Goal: Task Accomplishment & Management: Manage account settings

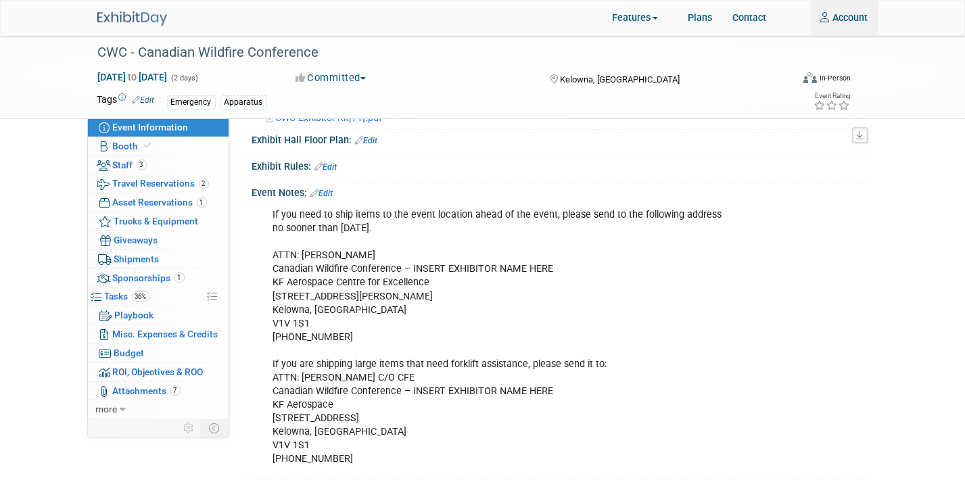
scroll to position [414, 0]
click at [174, 169] on link "3 Staff 3" at bounding box center [158, 165] width 141 height 18
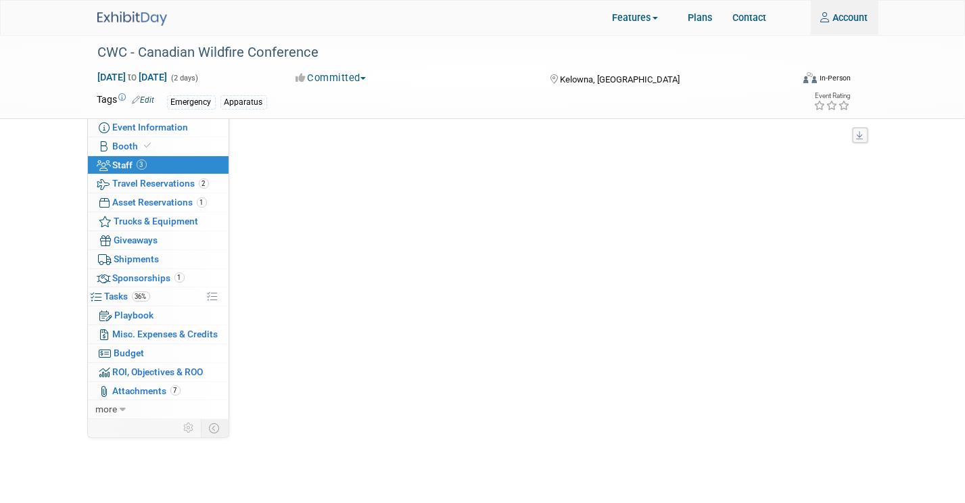
scroll to position [0, 0]
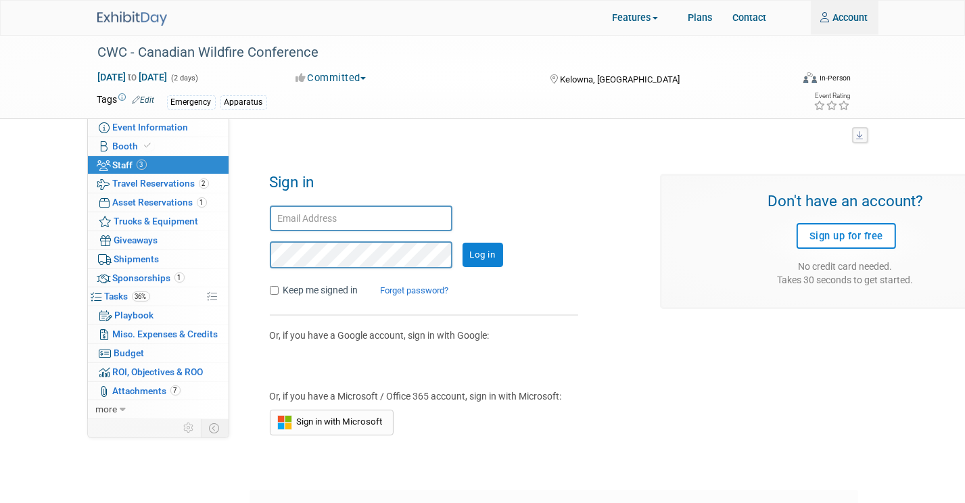
click at [325, 220] on input "text" at bounding box center [361, 219] width 183 height 26
click at [846, 10] on link "Account" at bounding box center [845, 18] width 68 height 34
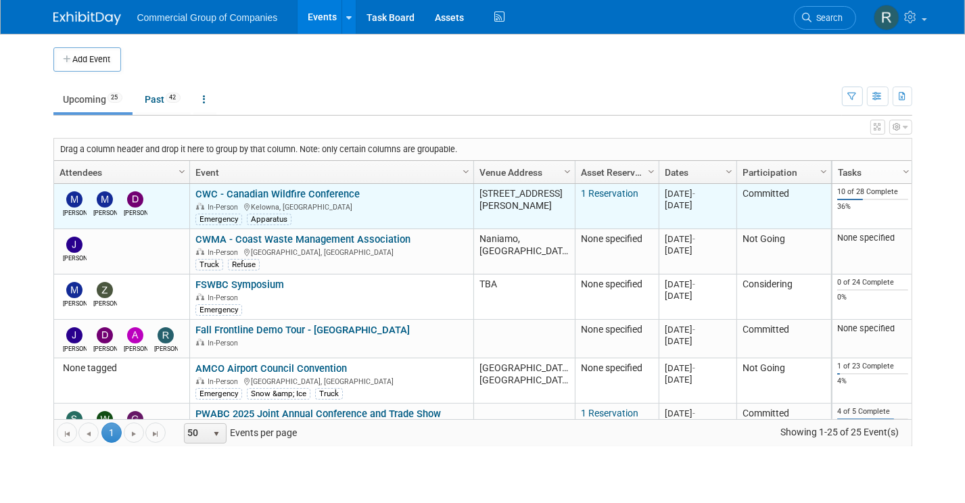
click at [271, 193] on link "CWC - Canadian Wildfire Conference" at bounding box center [278, 194] width 164 height 12
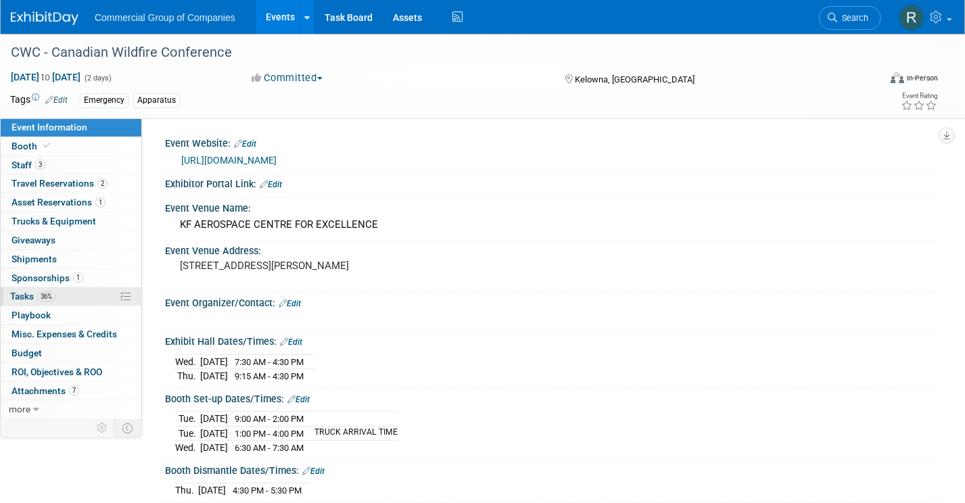
click at [78, 294] on link "36% Tasks 36%" at bounding box center [71, 297] width 141 height 18
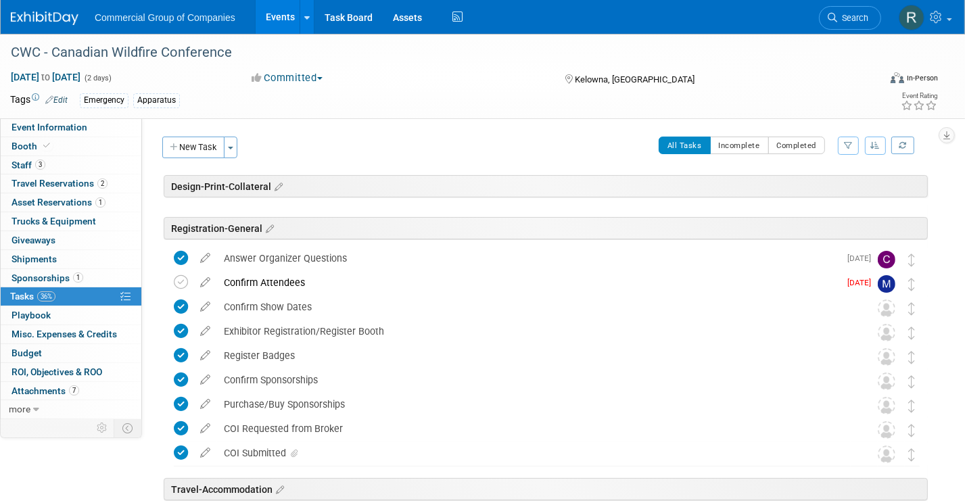
click at [269, 9] on link "Events" at bounding box center [280, 17] width 49 height 34
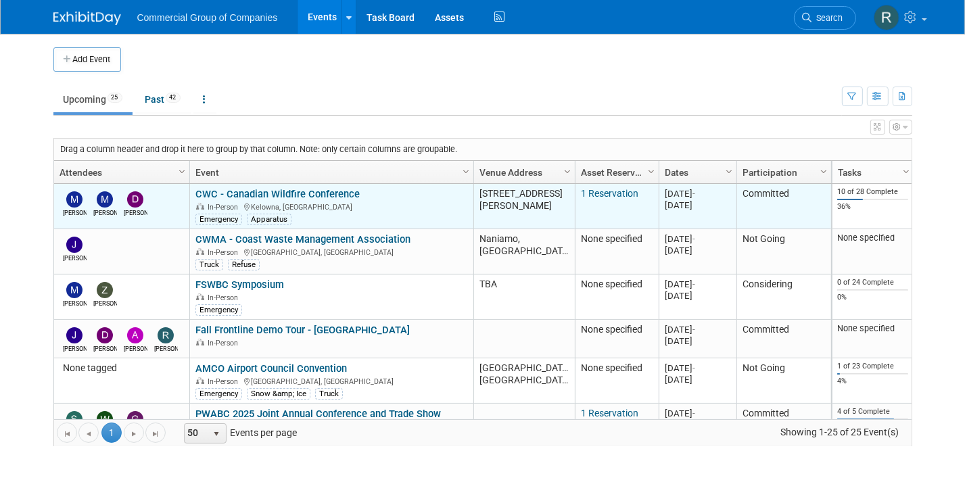
click at [325, 191] on link "CWC - Canadian Wildfire Conference" at bounding box center [278, 194] width 164 height 12
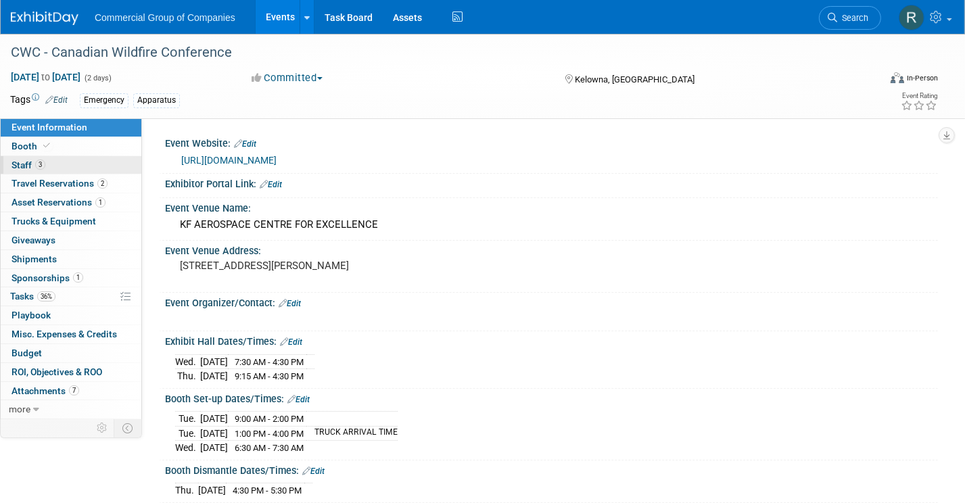
click at [117, 166] on link "3 Staff 3" at bounding box center [71, 165] width 141 height 18
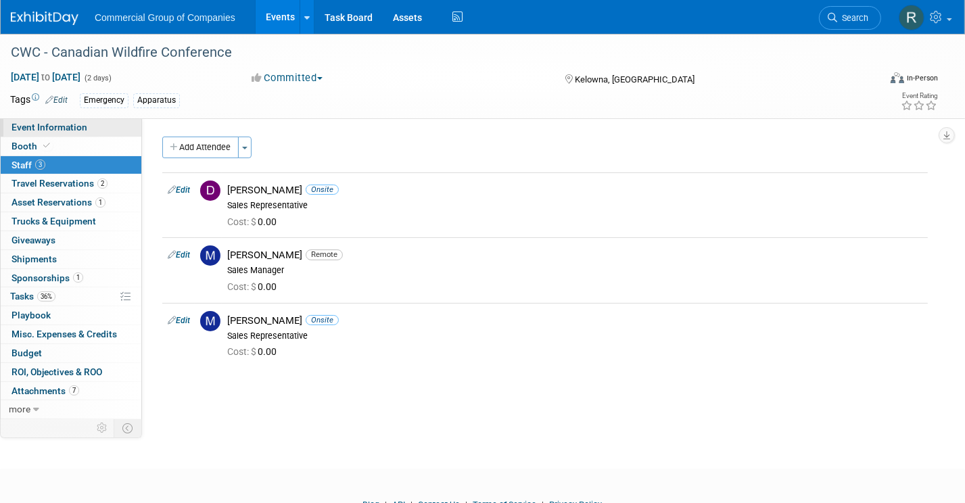
click at [87, 127] on link "Event Information" at bounding box center [71, 127] width 141 height 18
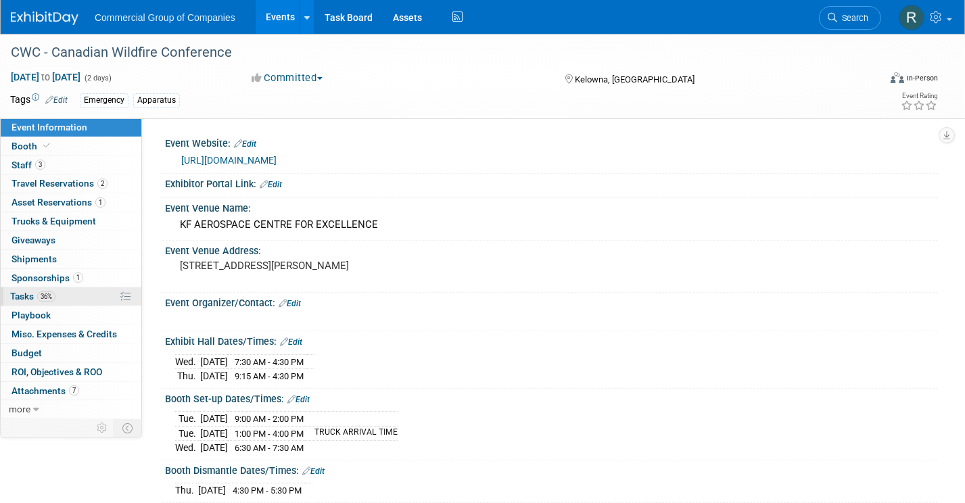
click at [85, 299] on link "36% Tasks 36%" at bounding box center [71, 297] width 141 height 18
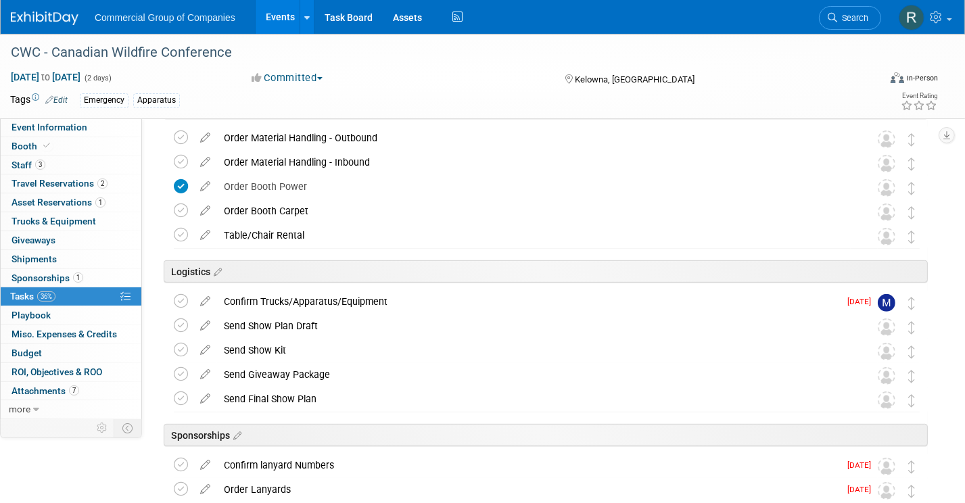
scroll to position [471, 0]
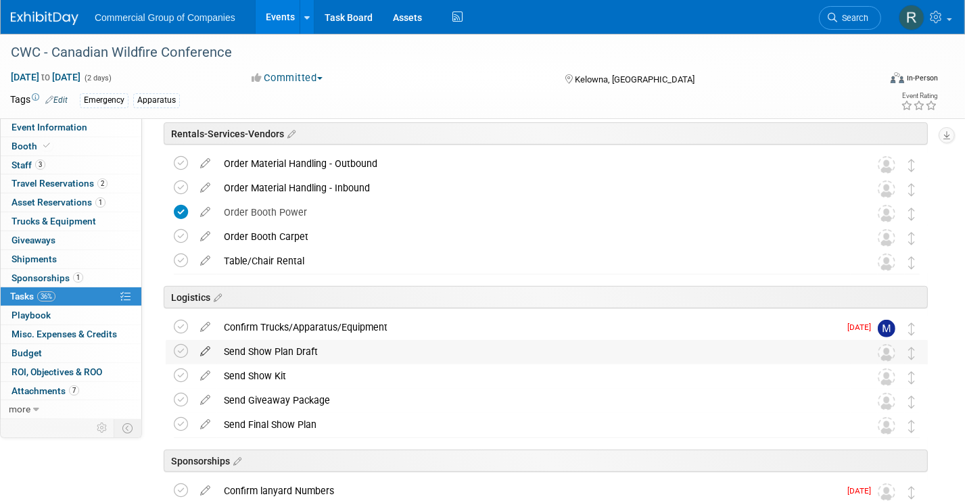
click at [205, 350] on icon at bounding box center [205, 348] width 24 height 17
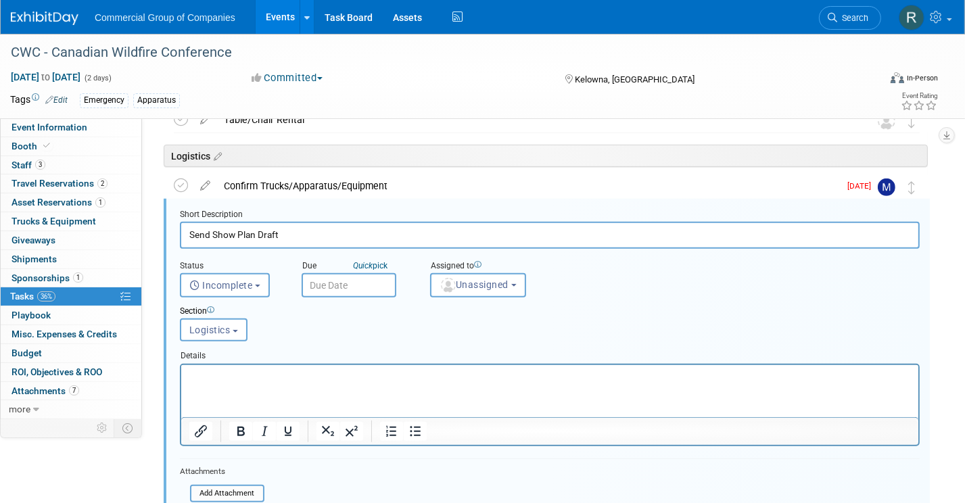
scroll to position [0, 0]
click at [496, 282] on span "Unassigned" at bounding box center [474, 284] width 69 height 11
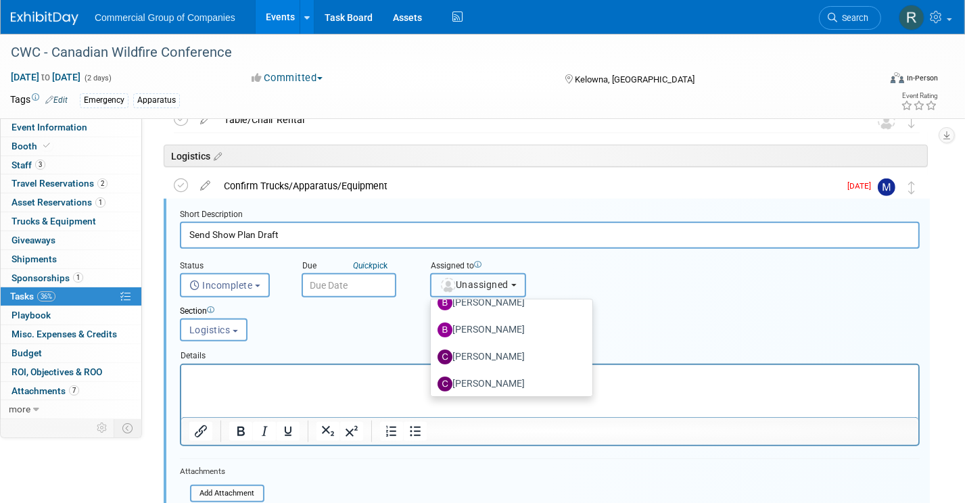
scroll to position [370, 0]
click at [490, 355] on label "Cole Mattern" at bounding box center [508, 355] width 141 height 22
click at [433, 355] on input "Cole Mattern" at bounding box center [428, 353] width 9 height 9
select select "1bf77cdd-794e-41e5-92c8-c5ff4e4784cf"
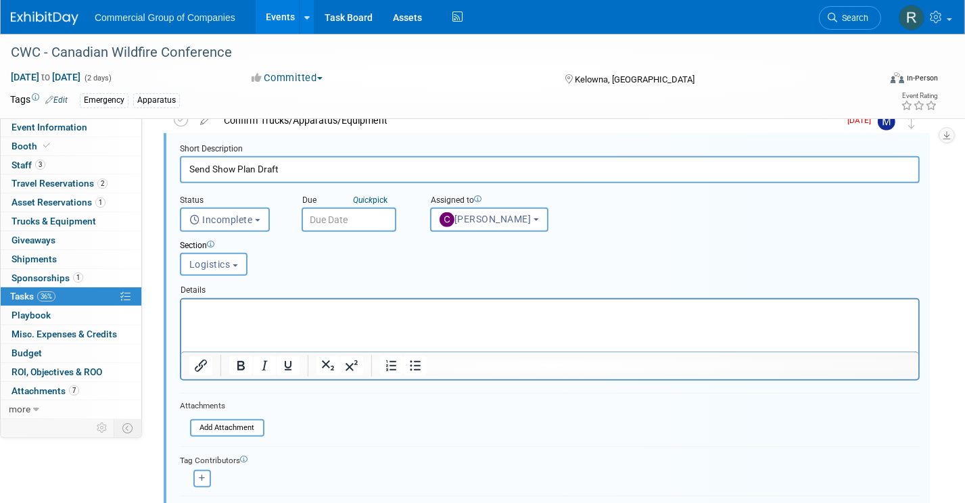
scroll to position [646, 0]
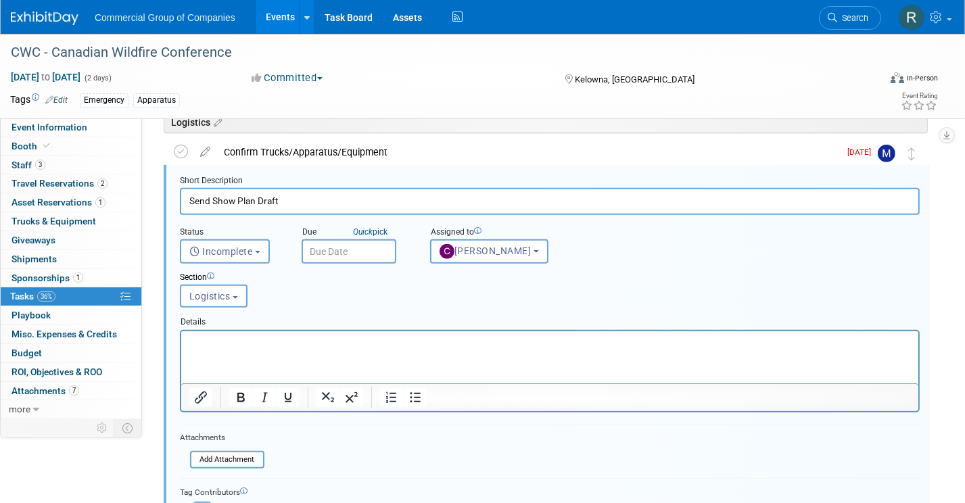
click at [323, 253] on input "text" at bounding box center [349, 252] width 95 height 24
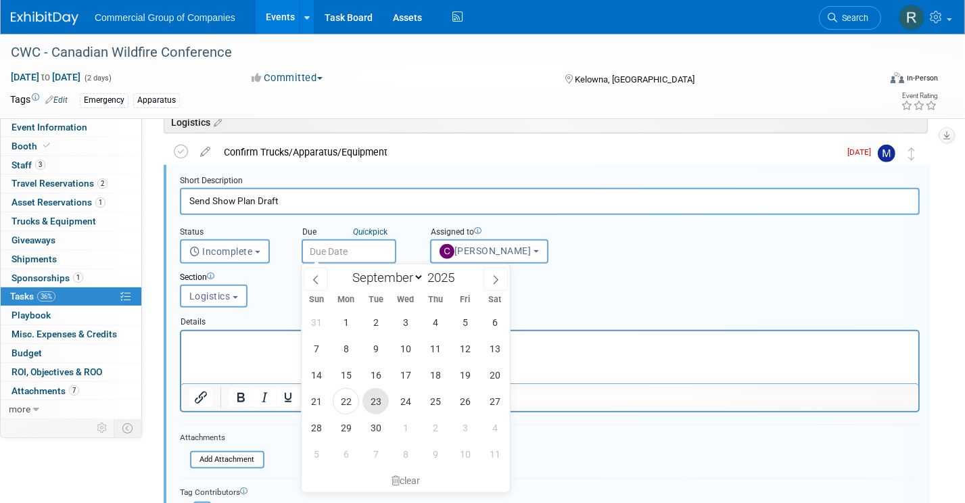
click at [378, 402] on span "23" at bounding box center [376, 401] width 26 height 26
type input "Sep 23, 2025"
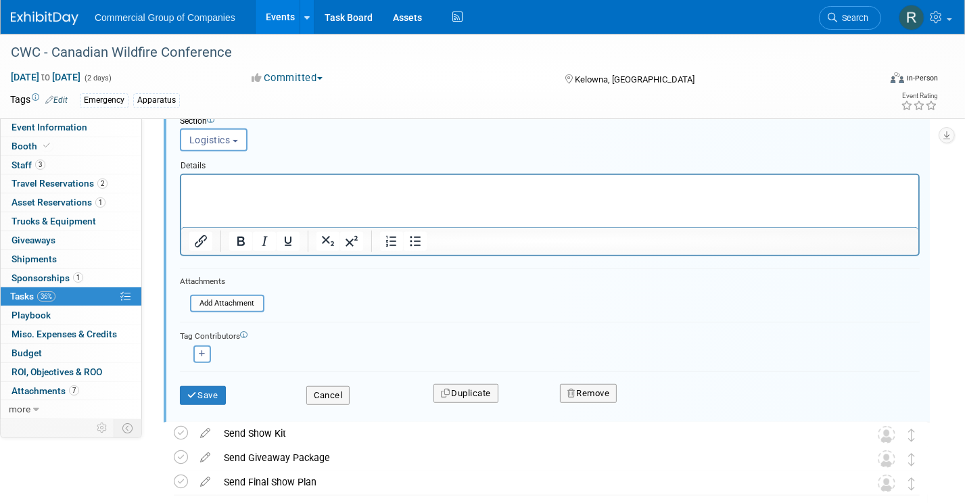
scroll to position [816, 0]
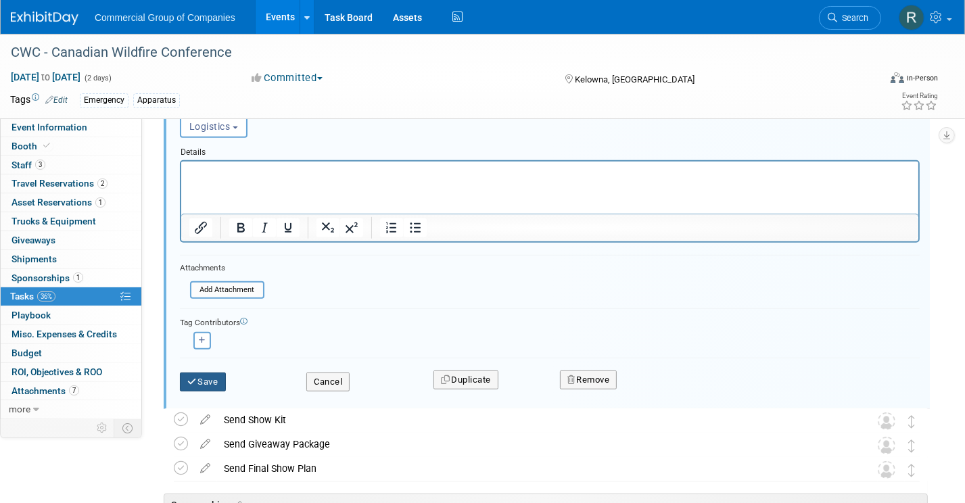
click at [217, 384] on button "Save" at bounding box center [203, 382] width 46 height 19
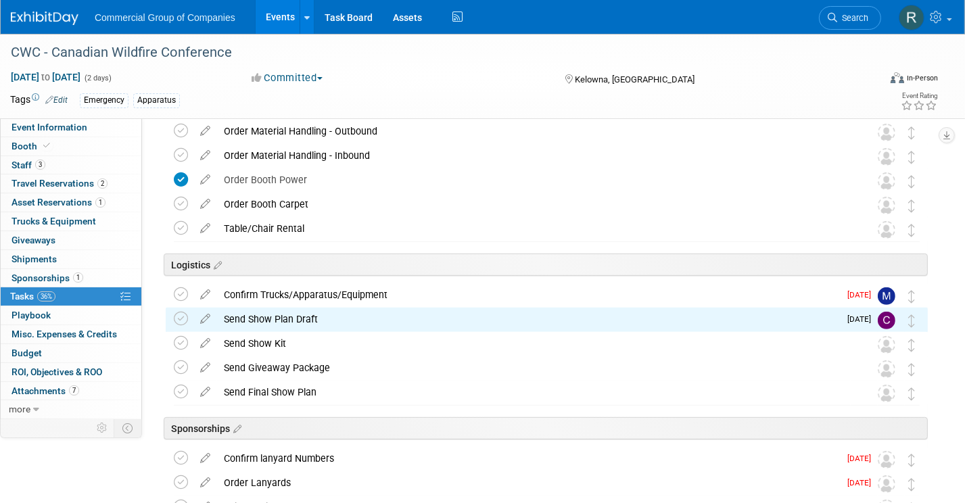
scroll to position [503, 0]
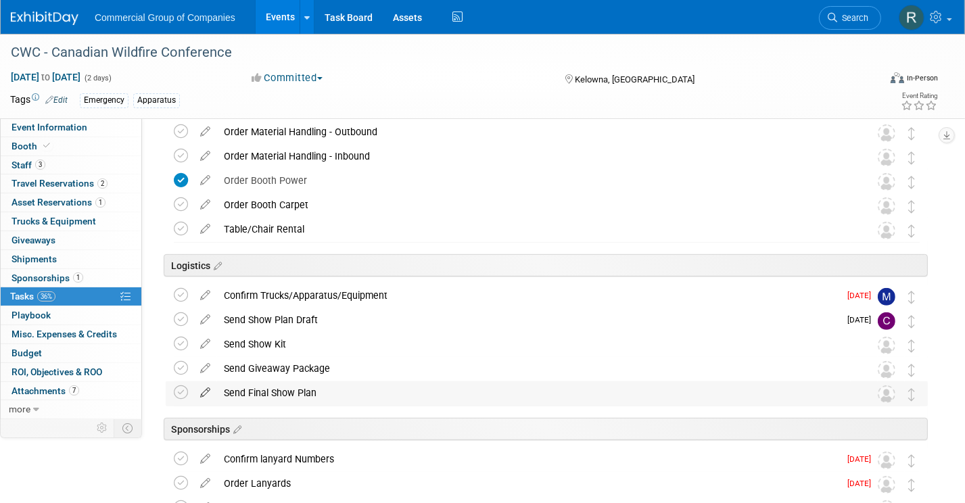
click at [204, 394] on icon at bounding box center [205, 390] width 24 height 17
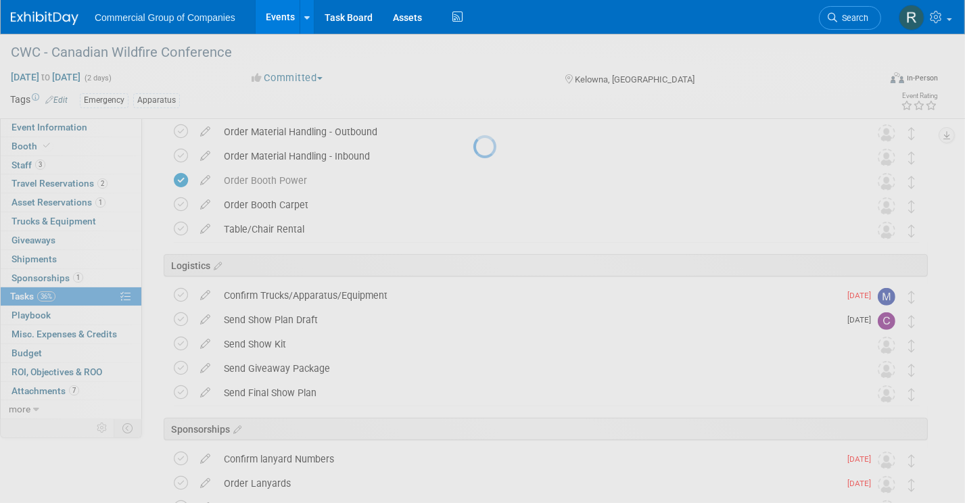
select select "8"
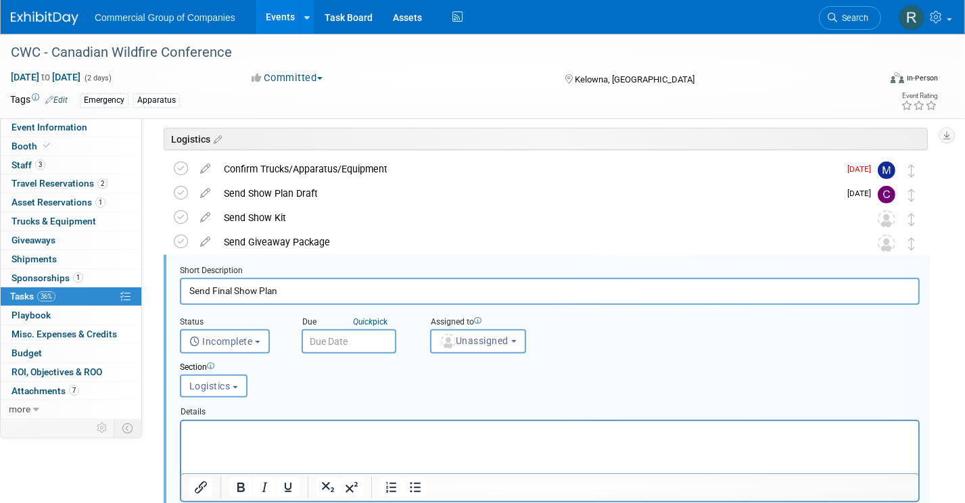
scroll to position [685, 0]
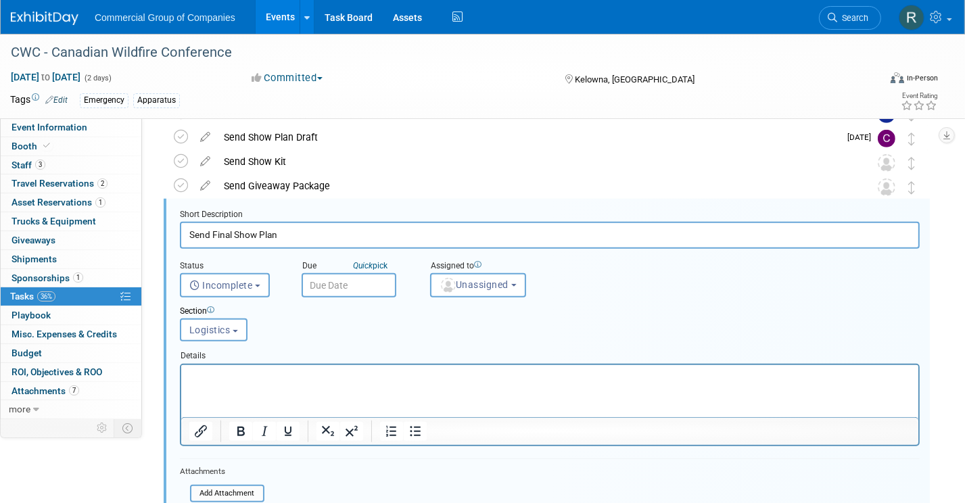
click at [363, 286] on input "text" at bounding box center [349, 285] width 95 height 24
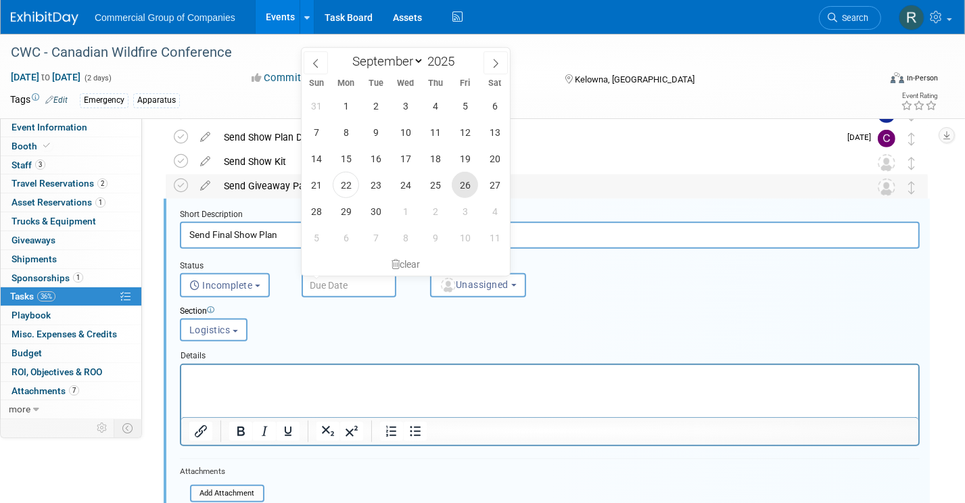
click at [459, 183] on span "26" at bounding box center [465, 185] width 26 height 26
type input "Sep 26, 2025"
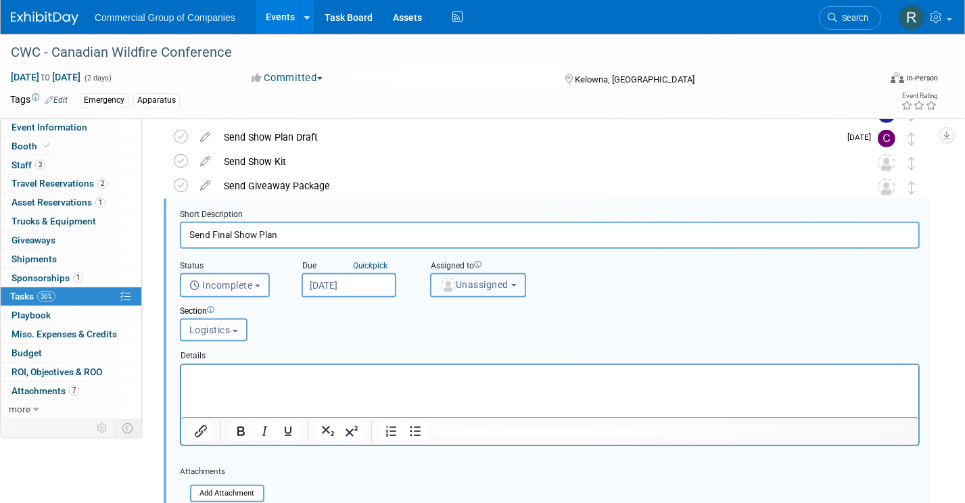
click at [494, 283] on span "Unassigned" at bounding box center [474, 284] width 69 height 11
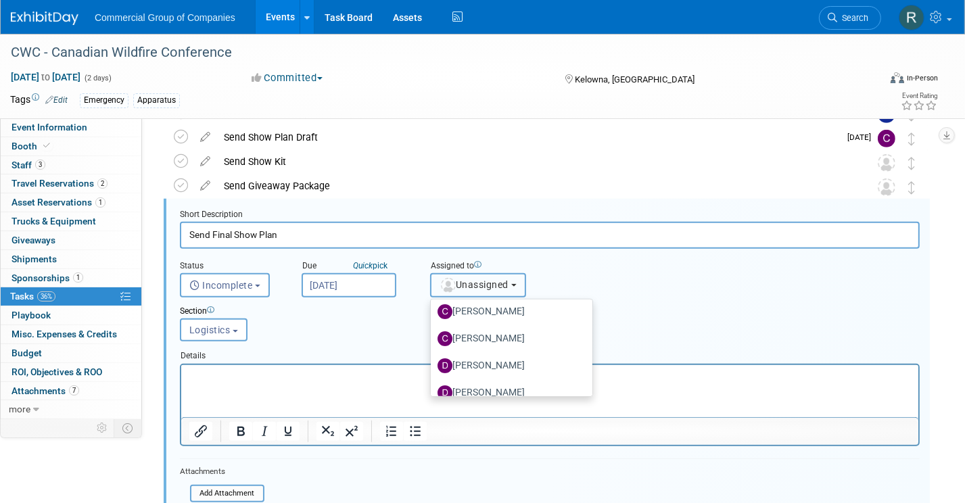
scroll to position [412, 0]
click at [492, 310] on label "Cole Mattern" at bounding box center [508, 313] width 141 height 22
click at [433, 310] on input "Cole Mattern" at bounding box center [428, 311] width 9 height 9
select select "1bf77cdd-794e-41e5-92c8-c5ff4e4784cf"
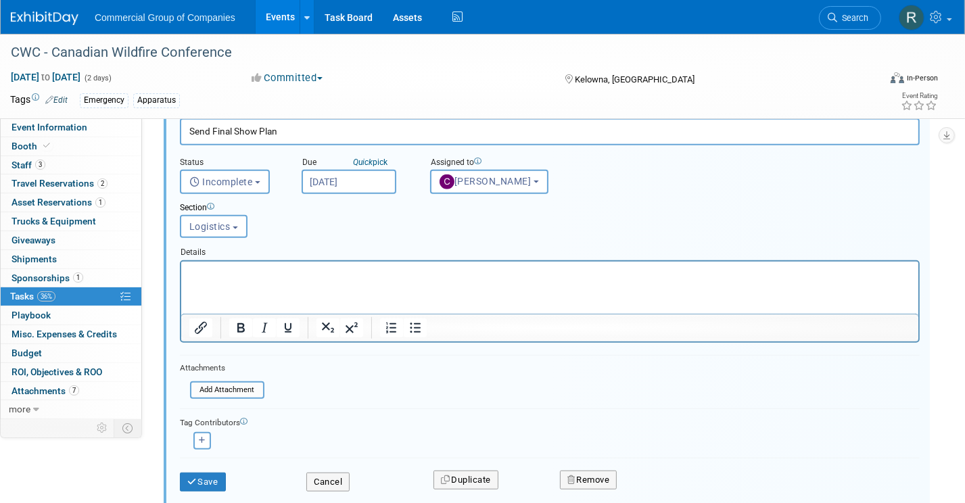
scroll to position [816, 0]
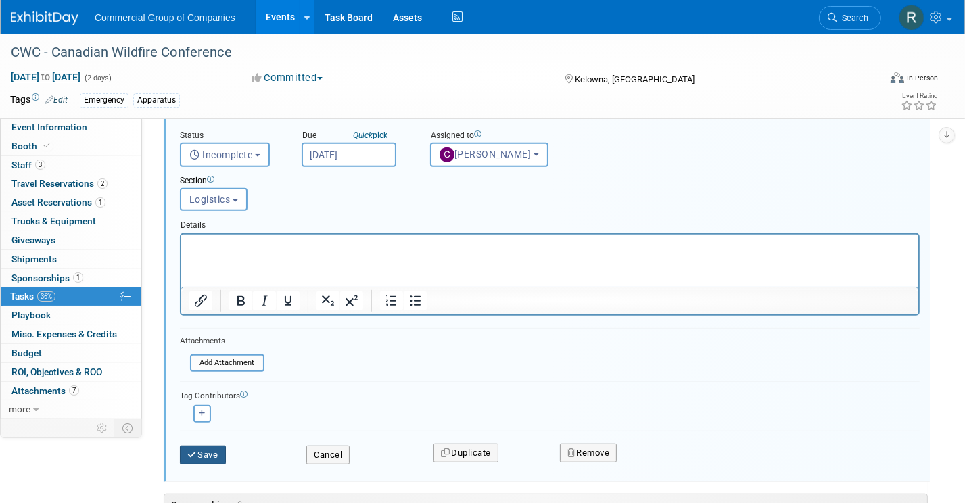
click at [224, 453] on button "Save" at bounding box center [203, 455] width 46 height 19
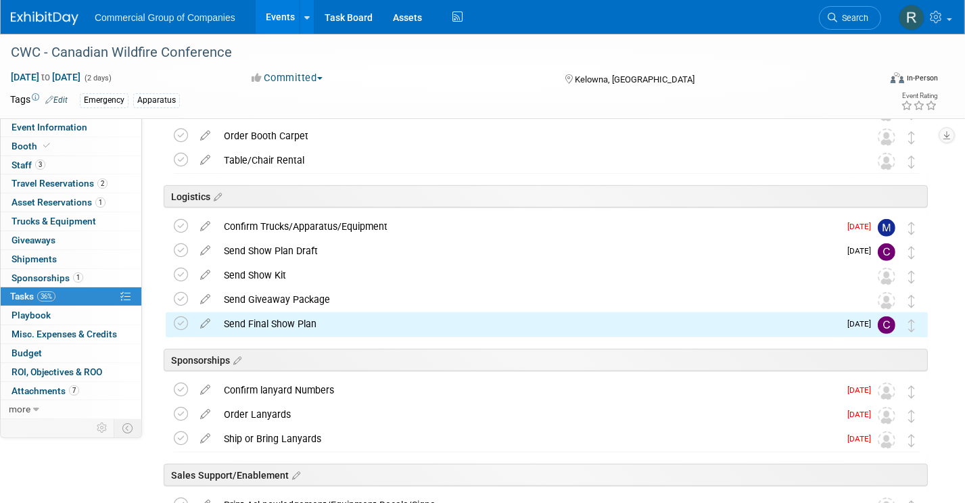
scroll to position [571, 0]
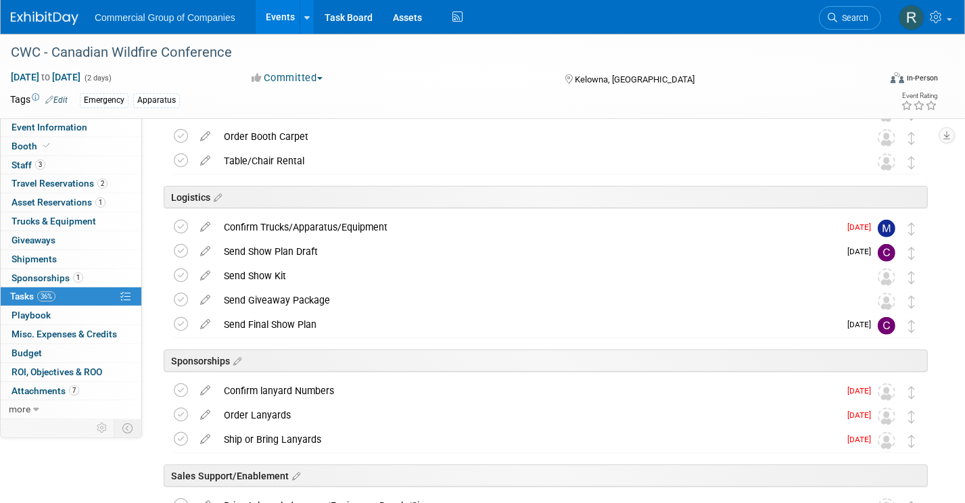
click at [750, 101] on div "Emergency Apparatus" at bounding box center [430, 100] width 700 height 15
click at [278, 15] on link "Events" at bounding box center [280, 17] width 49 height 34
